Goal: Check status: Check status

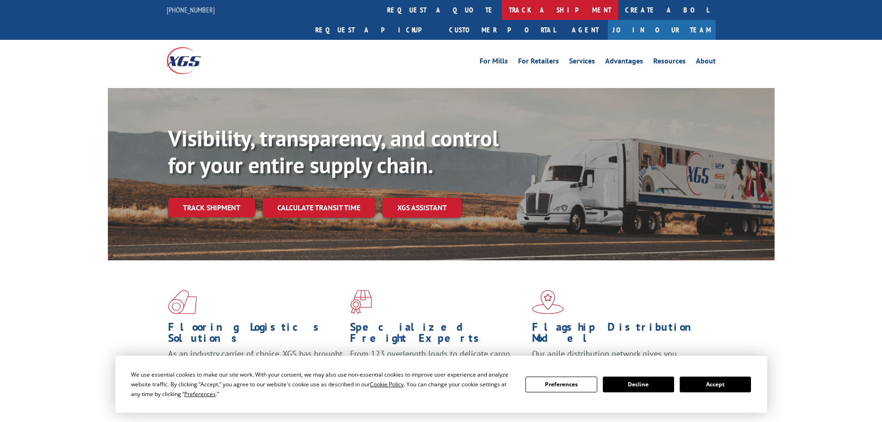
click at [502, 11] on link "track a shipment" at bounding box center [560, 10] width 116 height 20
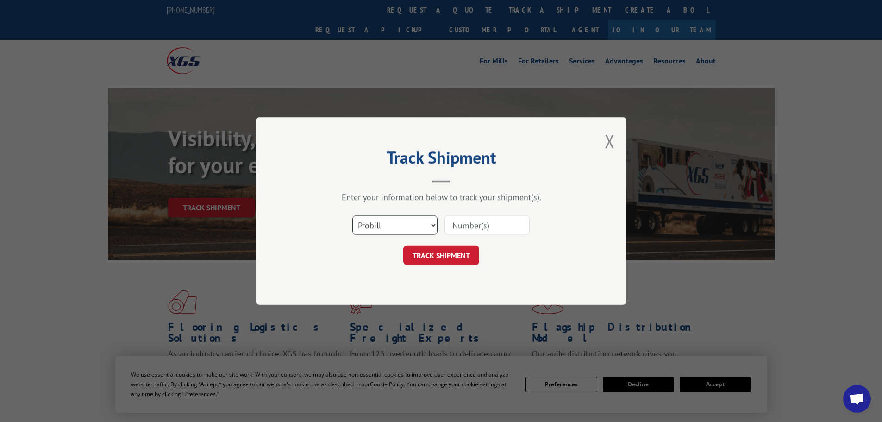
click at [385, 232] on select "Select category... Probill BOL PO" at bounding box center [394, 224] width 85 height 19
select select "po"
click at [352, 215] on select "Select category... Probill BOL PO" at bounding box center [394, 224] width 85 height 19
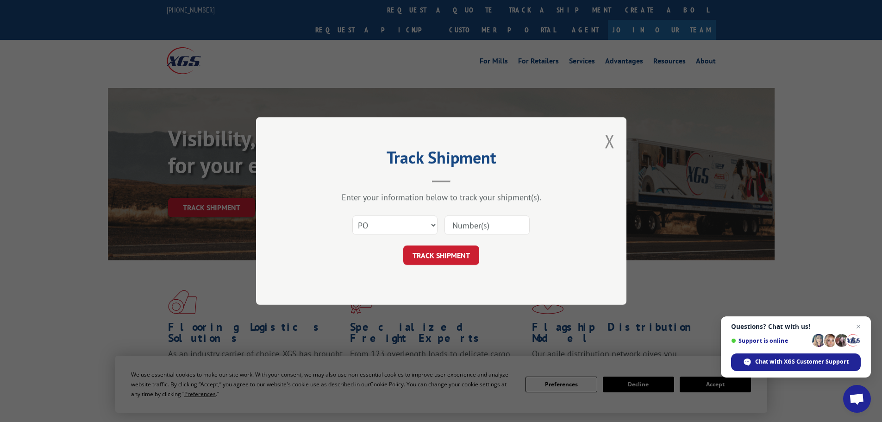
click at [462, 231] on input at bounding box center [486, 224] width 85 height 19
paste input "01526423"
type input "01526423"
click at [438, 257] on button "TRACK SHIPMENT" at bounding box center [441, 254] width 76 height 19
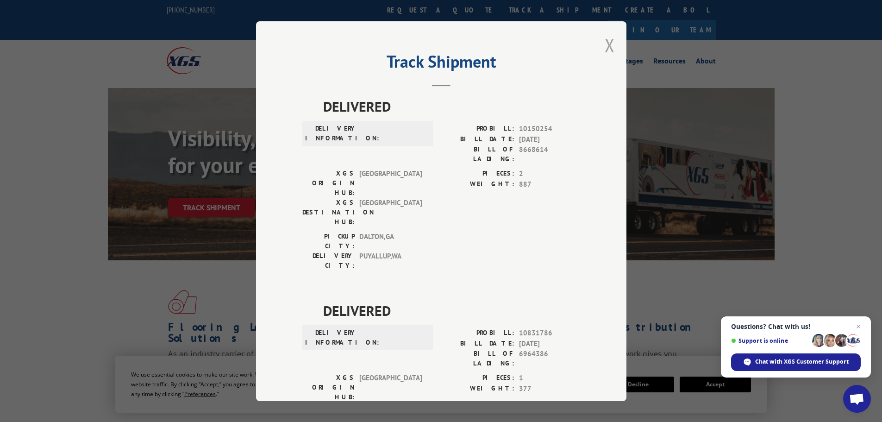
click at [605, 57] on button "Close modal" at bounding box center [609, 45] width 10 height 25
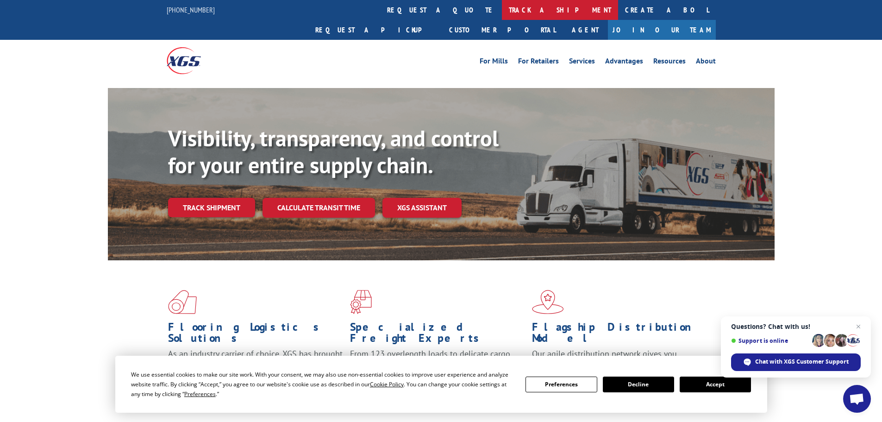
click at [502, 10] on link "track a shipment" at bounding box center [560, 10] width 116 height 20
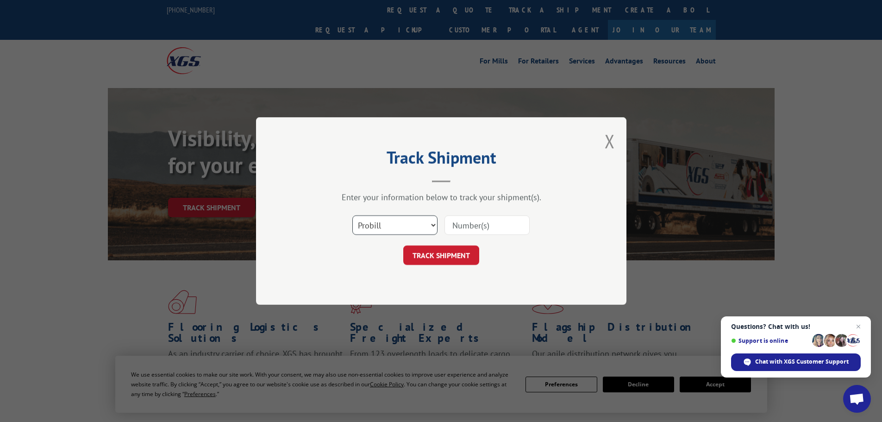
click at [376, 225] on select "Select category... Probill BOL PO" at bounding box center [394, 224] width 85 height 19
select select "po"
click at [352, 215] on select "Select category... Probill BOL PO" at bounding box center [394, 224] width 85 height 19
click at [483, 225] on input at bounding box center [486, 224] width 85 height 19
paste input "01526397"
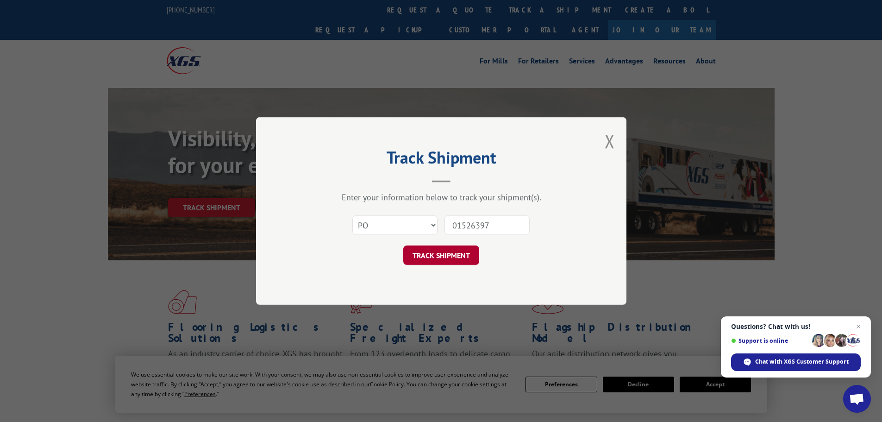
type input "01526397"
click at [454, 264] on button "TRACK SHIPMENT" at bounding box center [441, 254] width 76 height 19
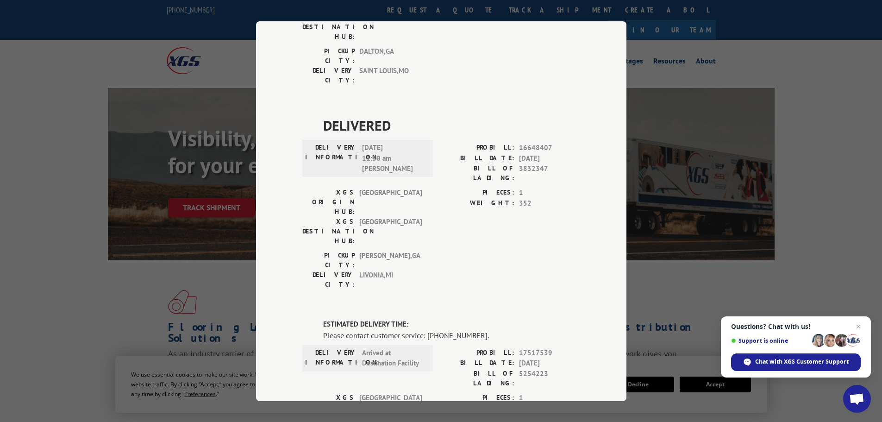
scroll to position [323, 0]
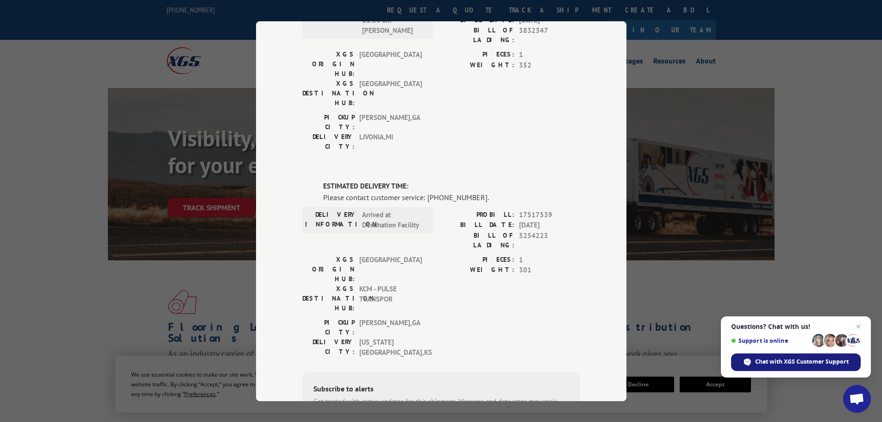
click at [791, 364] on span "Chat with XGS Customer Support" at bounding box center [801, 361] width 93 height 8
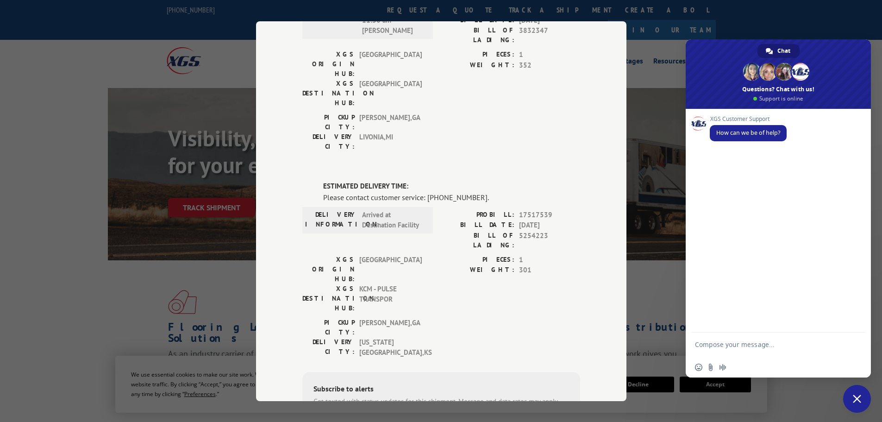
click at [733, 343] on textarea "Compose your message..." at bounding box center [768, 348] width 146 height 17
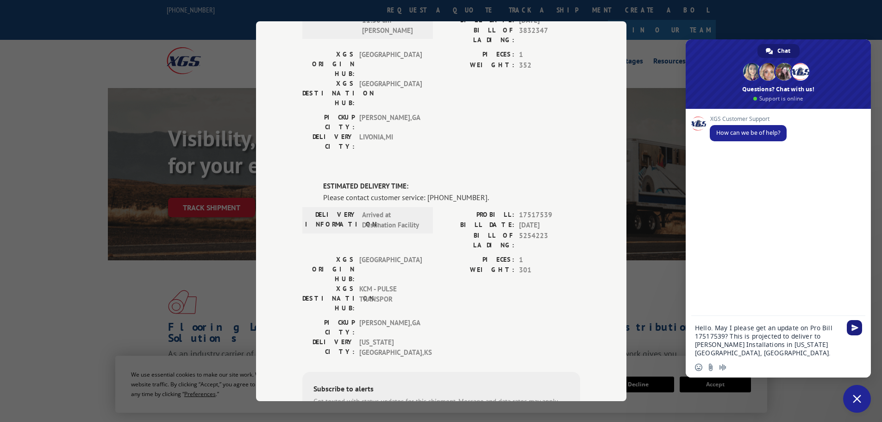
type textarea "Hello. May I please get an update on Pro Bill 17517539? This is projected to de…"
click at [855, 325] on span "Send" at bounding box center [854, 327] width 7 height 7
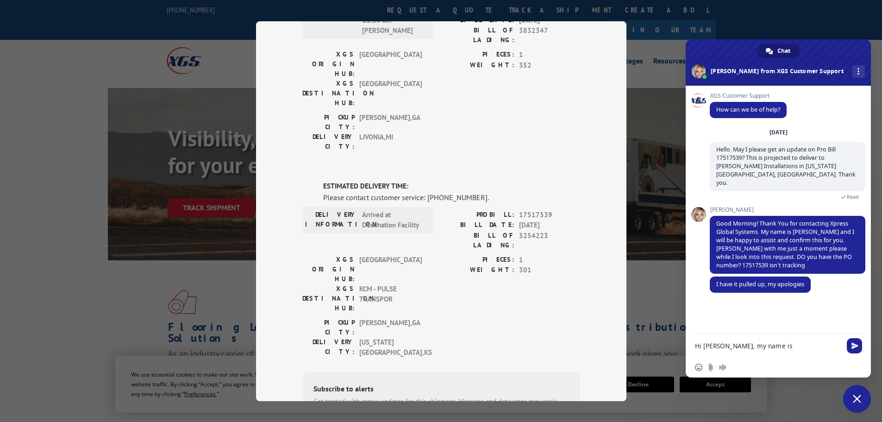
paste textarea "01526397"
type textarea "Hi [PERSON_NAME], my name is [PERSON_NAME] and the PO is 01526397"
click at [853, 342] on span "Send" at bounding box center [854, 344] width 7 height 7
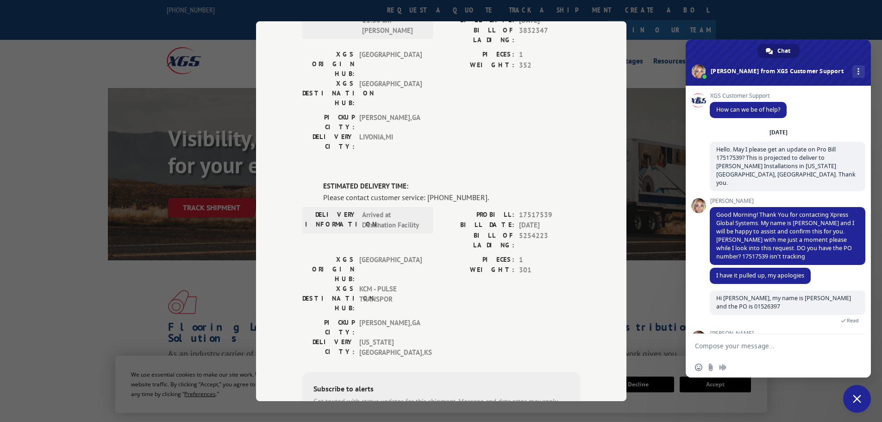
scroll to position [41, 0]
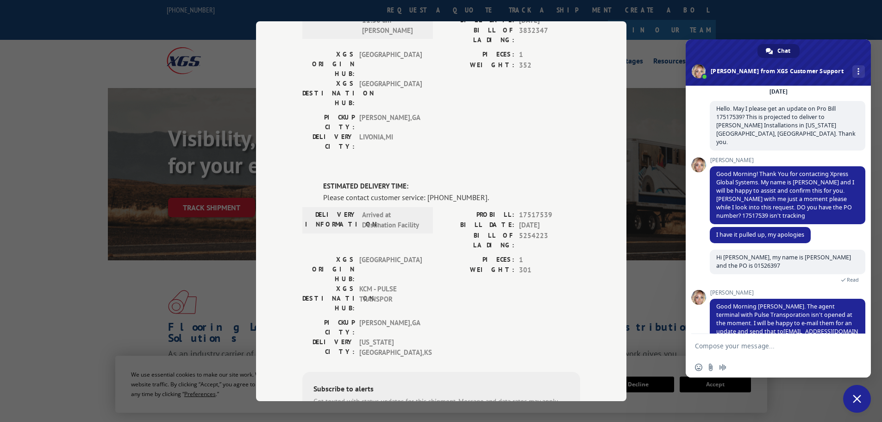
click at [702, 346] on textarea "Compose your message..." at bounding box center [768, 346] width 146 height 8
type textarea "That would be great. The email address is correct."
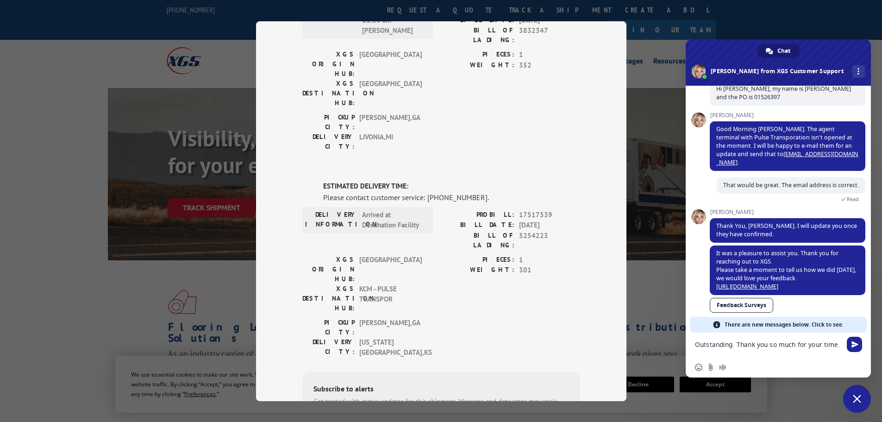
scroll to position [193, 0]
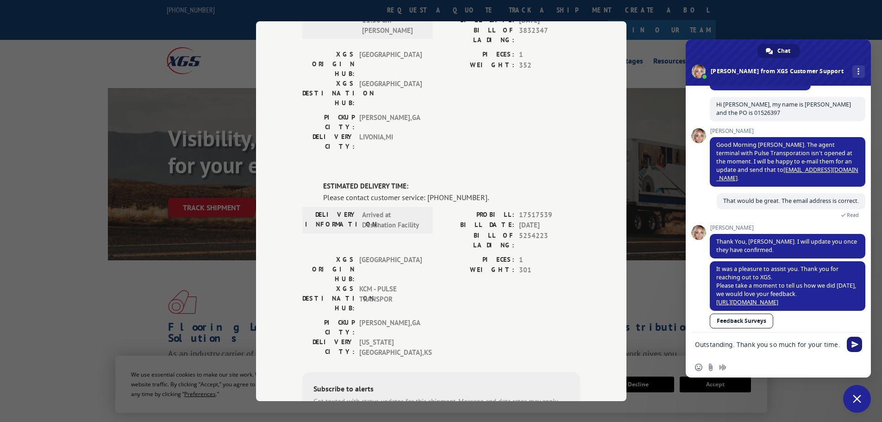
type textarea "Outstanding. Thank you so much for your time."
click at [855, 339] on span "Send" at bounding box center [853, 343] width 15 height 15
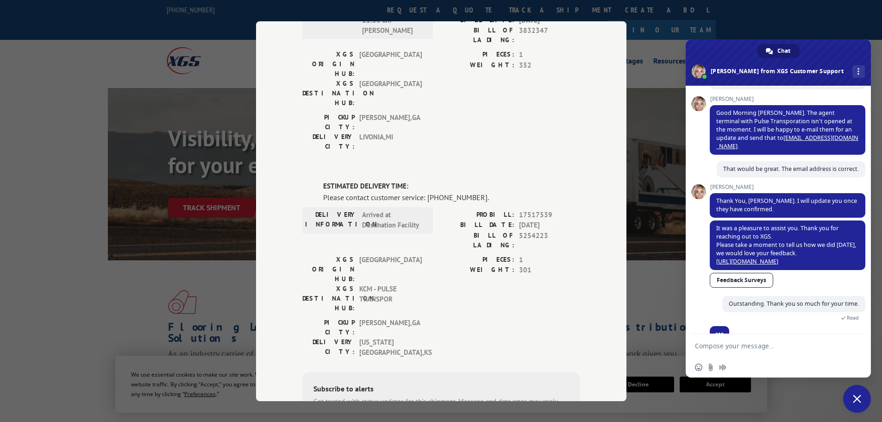
scroll to position [247, 0]
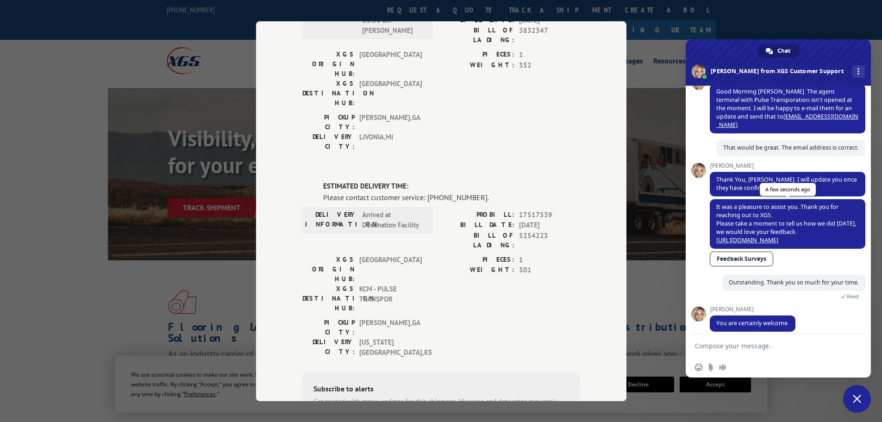
click at [778, 236] on link "[URL][DOMAIN_NAME]" at bounding box center [747, 240] width 62 height 8
click at [854, 395] on span "Close chat" at bounding box center [856, 398] width 8 height 8
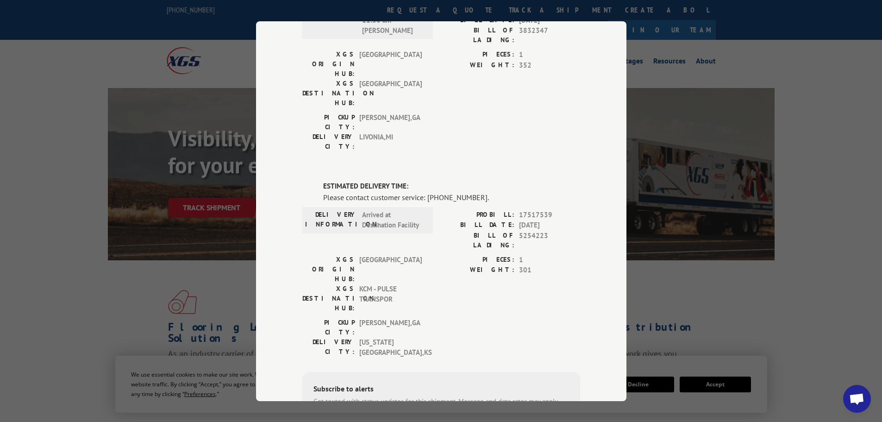
click at [683, 272] on div "Track Shipment DELIVERED DELIVERY INFORMATION: [DATE] 09:45 am [PERSON_NAME]: 1…" at bounding box center [441, 211] width 882 height 422
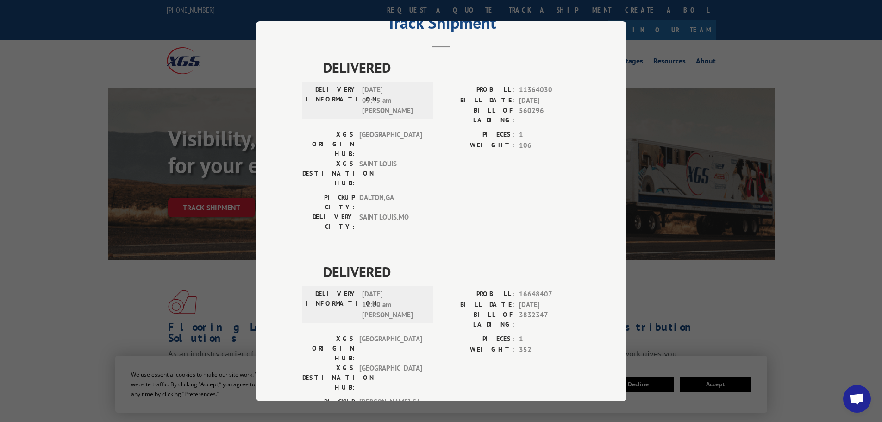
scroll to position [0, 0]
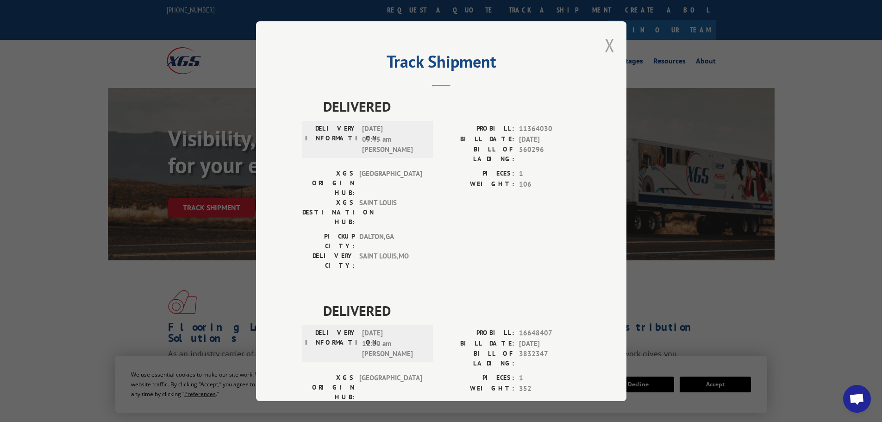
click at [605, 48] on button "Close modal" at bounding box center [609, 45] width 10 height 25
